Goal: Contribute content

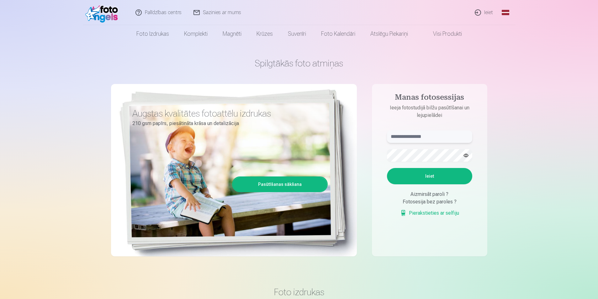
click at [407, 140] on input "text" at bounding box center [429, 136] width 85 height 13
type input "**********"
click at [415, 177] on button "Ieiet" at bounding box center [429, 176] width 85 height 16
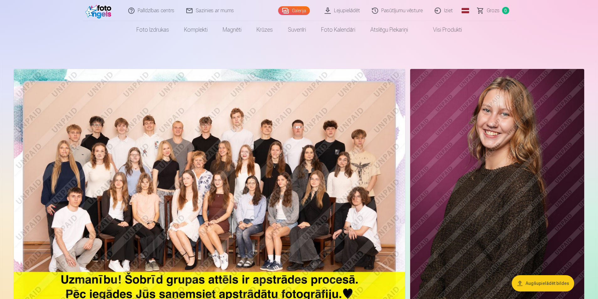
scroll to position [31, 0]
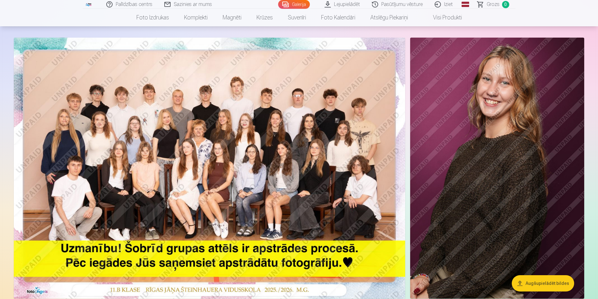
click at [479, 170] on img at bounding box center [497, 168] width 174 height 261
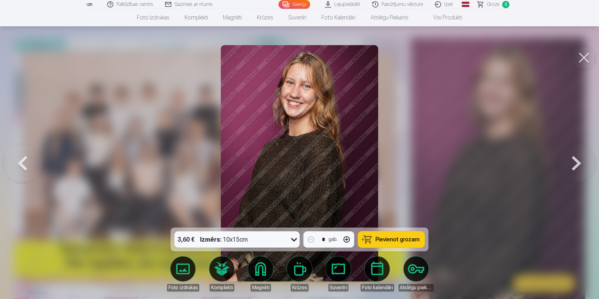
click at [577, 162] on button at bounding box center [577, 163] width 40 height 116
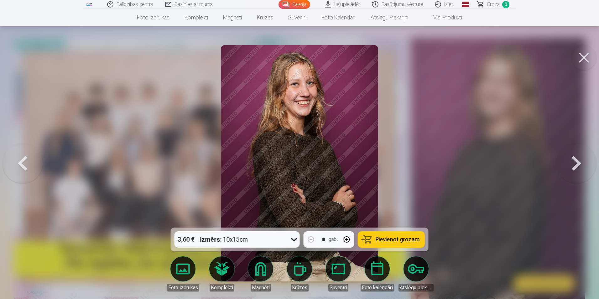
click at [586, 57] on button at bounding box center [584, 57] width 25 height 25
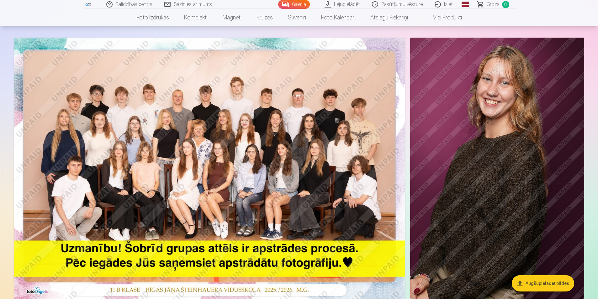
click at [548, 283] on button "Augšupielādēt bildes" at bounding box center [543, 283] width 62 height 16
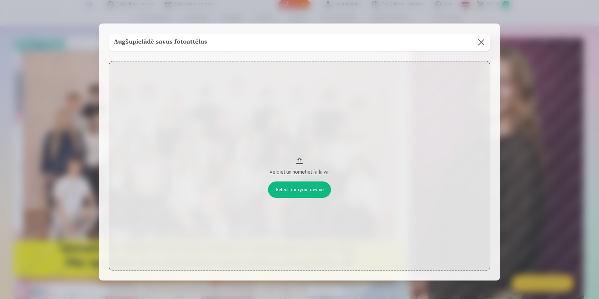
click at [300, 173] on div "Velciet un nometiet failu vai" at bounding box center [299, 172] width 369 height 8
drag, startPoint x: 523, startPoint y: 109, endPoint x: 475, endPoint y: 120, distance: 48.9
click at [475, 120] on div "​ Augšupielādē savus fotoattēlus Select from your device Velciet un nometiet fa…" at bounding box center [299, 171] width 599 height 342
drag, startPoint x: 475, startPoint y: 120, endPoint x: 479, endPoint y: 43, distance: 77.2
click at [479, 43] on button at bounding box center [482, 43] width 18 height 18
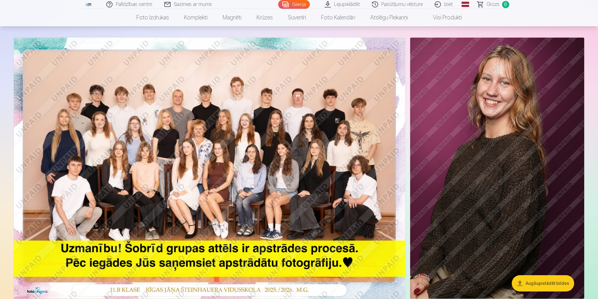
click at [499, 102] on img at bounding box center [497, 168] width 174 height 261
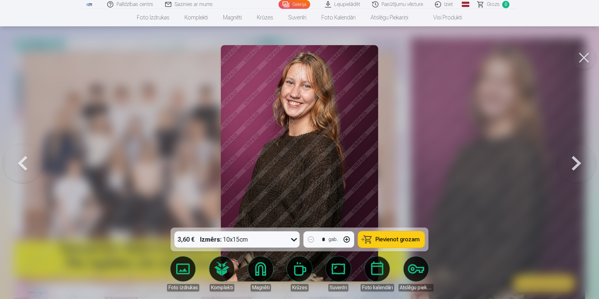
click at [588, 63] on button at bounding box center [584, 57] width 25 height 25
